Goal: Go to known website: Access a specific website the user already knows

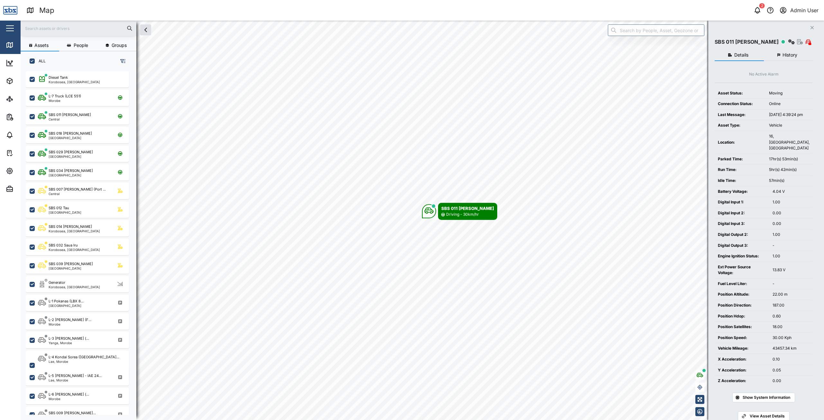
scroll to position [342, 101]
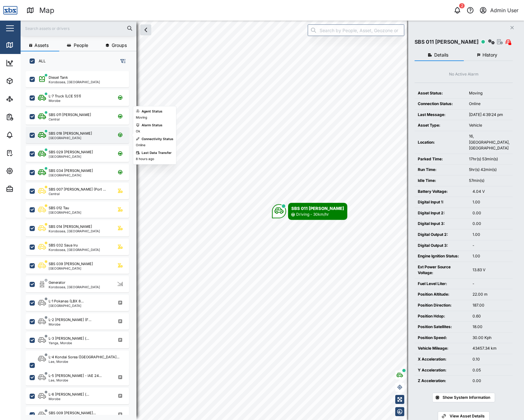
click at [55, 134] on div "SBS 018 [PERSON_NAME]" at bounding box center [70, 133] width 43 height 5
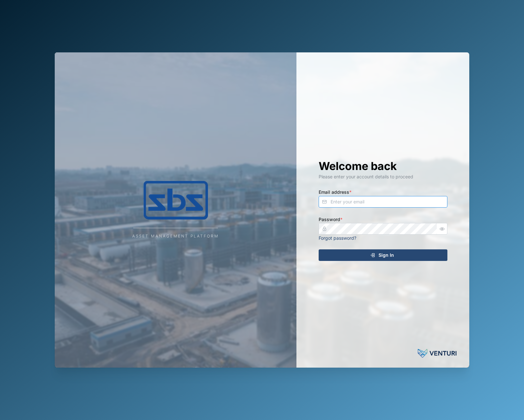
click at [392, 201] on input "Email address *" at bounding box center [383, 202] width 129 height 12
click at [365, 166] on h1 "Welcome back" at bounding box center [383, 166] width 129 height 14
